Goal: Check status: Check status

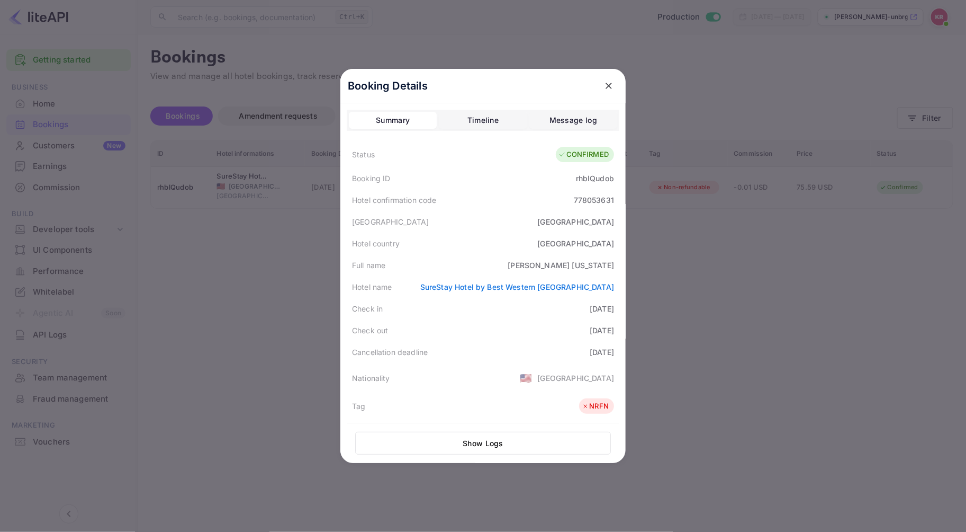
scroll to position [237, 0]
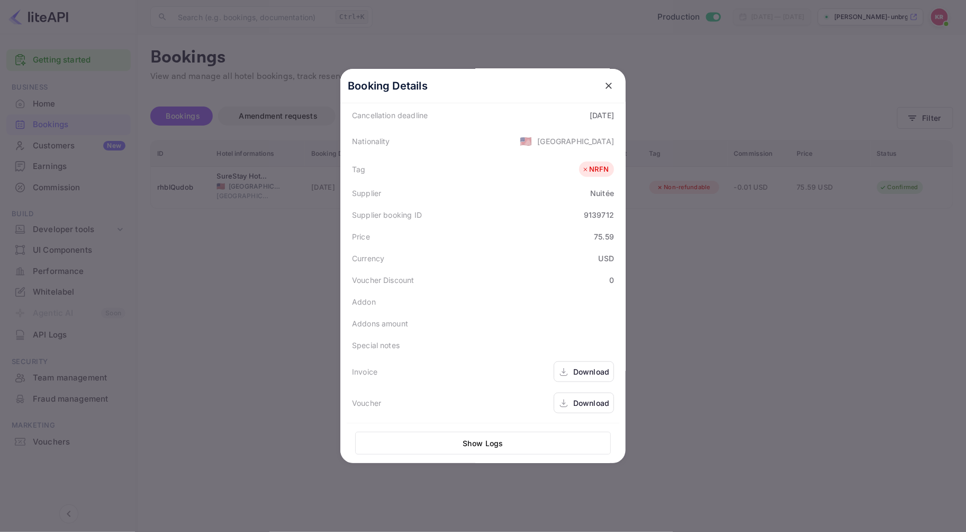
click at [606, 87] on icon "close" at bounding box center [609, 86] width 6 height 6
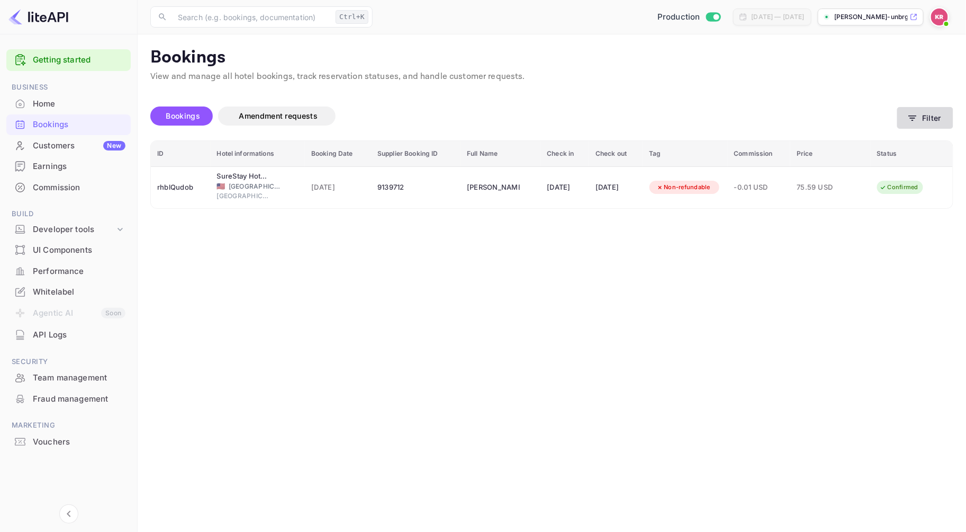
drag, startPoint x: 934, startPoint y: 121, endPoint x: 927, endPoint y: 120, distance: 7.0
click at [927, 120] on button "Filter" at bounding box center [926, 118] width 56 height 22
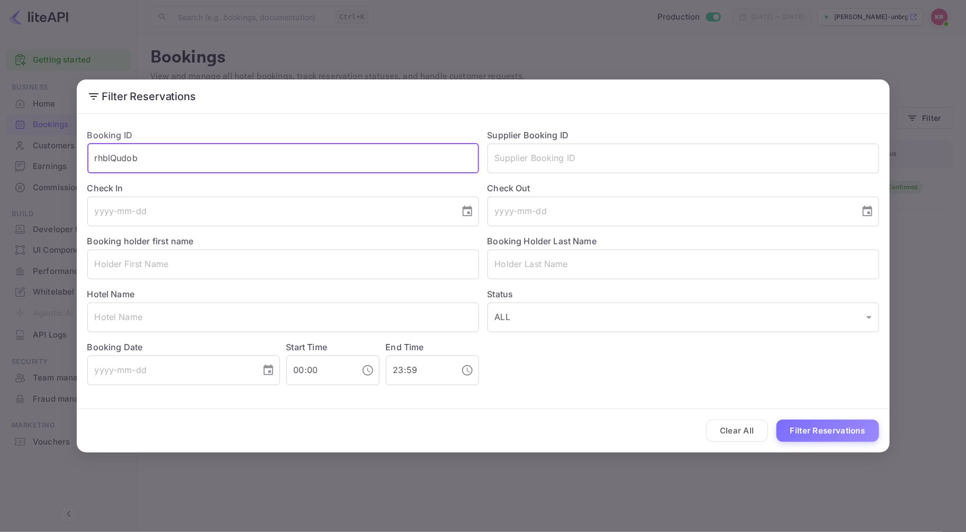
drag, startPoint x: 159, startPoint y: 154, endPoint x: -34, endPoint y: 157, distance: 193.3
click at [0, 157] on html "Getting started Business Home Bookings Customers New Earnings Commission Build …" at bounding box center [483, 266] width 966 height 532
paste input "sW_SI88wj"
type input "sW_SI88wj"
click at [777, 419] on button "Filter Reservations" at bounding box center [828, 430] width 103 height 23
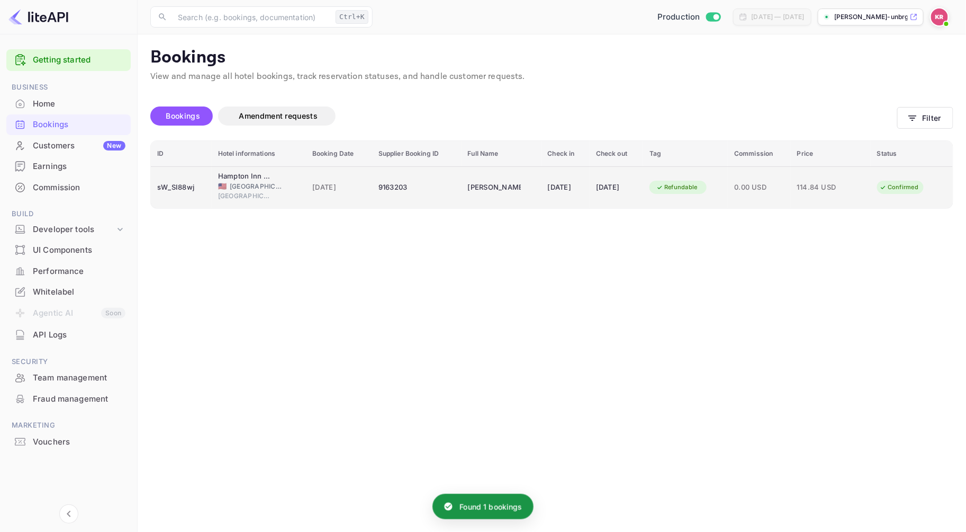
click at [379, 187] on div "9163203" at bounding box center [417, 187] width 77 height 17
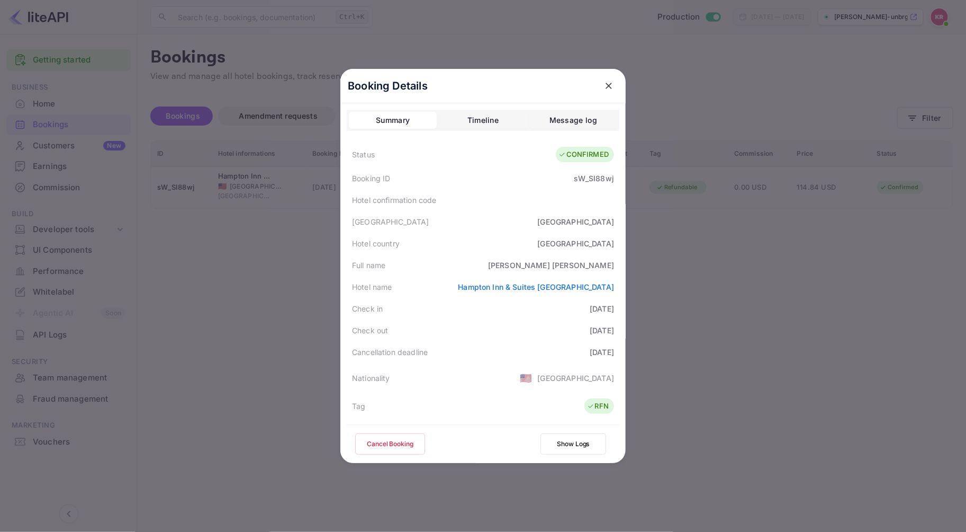
click at [606, 86] on icon "close" at bounding box center [609, 85] width 11 height 11
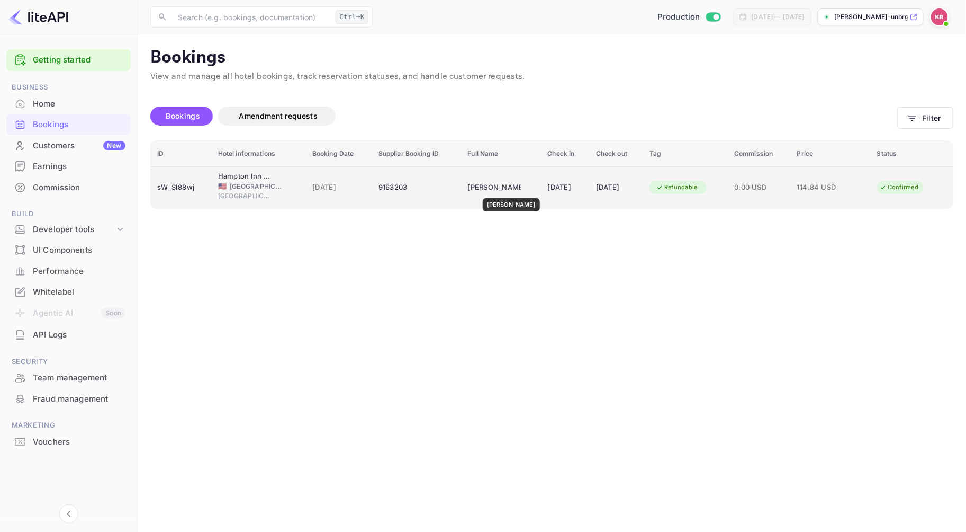
click at [506, 191] on div "[PERSON_NAME]" at bounding box center [494, 187] width 53 height 17
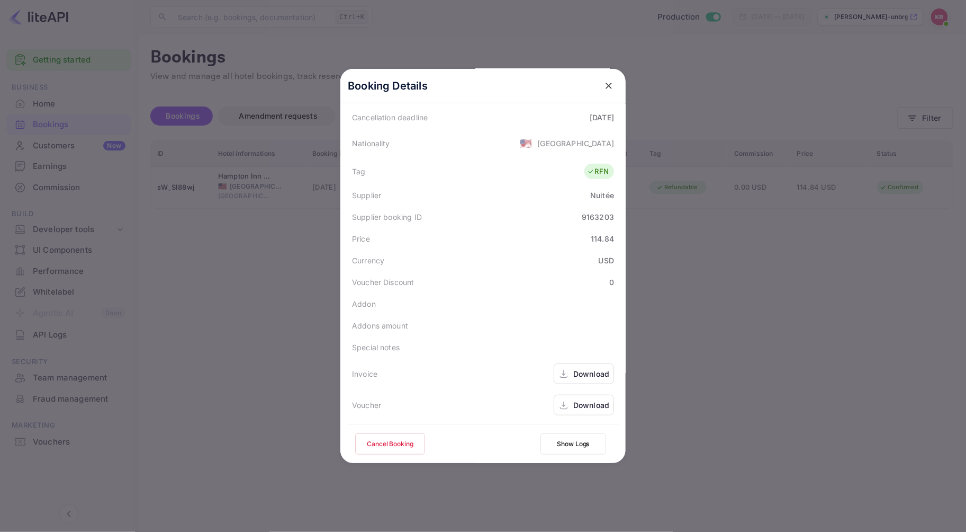
scroll to position [235, 0]
click at [604, 85] on icon "close" at bounding box center [609, 85] width 11 height 11
